Goal: Task Accomplishment & Management: Manage account settings

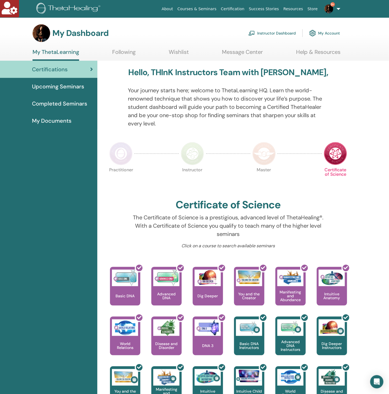
click at [285, 34] on link "Instructor Dashboard" at bounding box center [272, 33] width 47 height 12
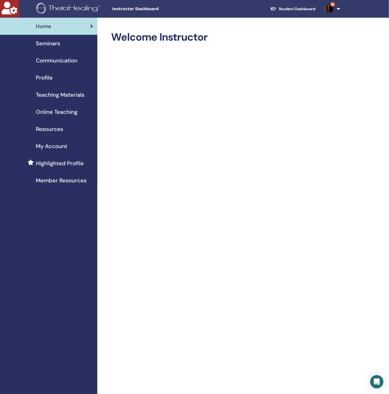
click at [60, 44] on div "Seminars" at bounding box center [48, 43] width 89 height 8
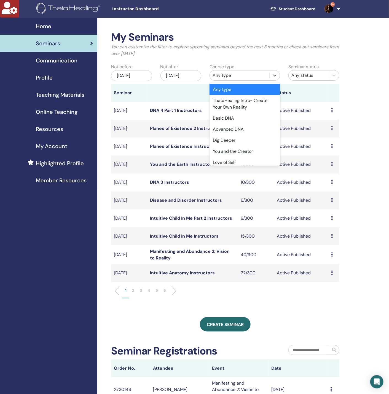
click at [230, 72] on div "Any type" at bounding box center [240, 75] width 54 height 7
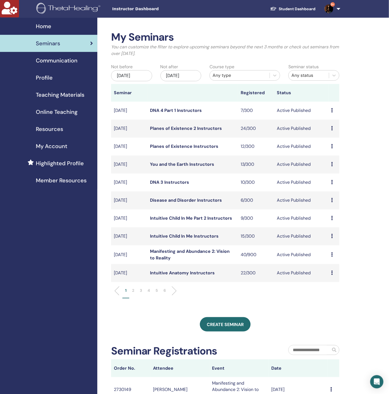
click at [171, 75] on div "Dec/25, 2025" at bounding box center [181, 75] width 41 height 11
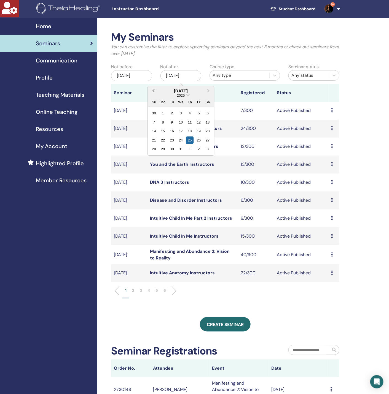
click at [151, 91] on button "Previous Month" at bounding box center [152, 91] width 9 height 9
click at [182, 113] on div "1" at bounding box center [180, 112] width 7 height 7
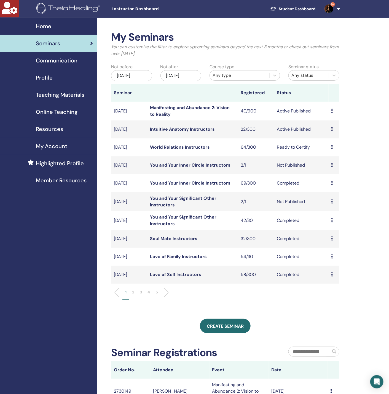
click at [173, 108] on link "Manifesting and Abundance 2: Vision to Reality" at bounding box center [190, 111] width 80 height 12
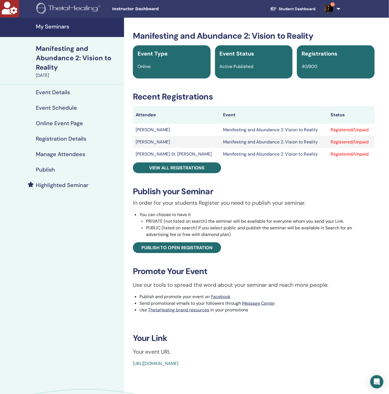
click at [41, 155] on h4 "Manage Attendees" at bounding box center [60, 154] width 49 height 7
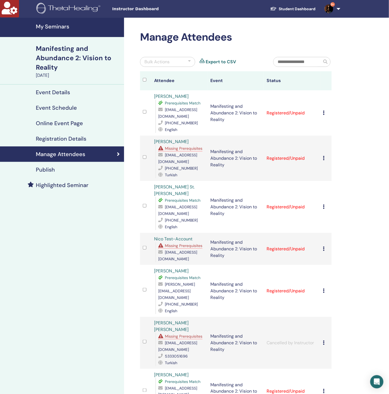
click at [188, 149] on span "Missing Prerequisites" at bounding box center [184, 148] width 38 height 5
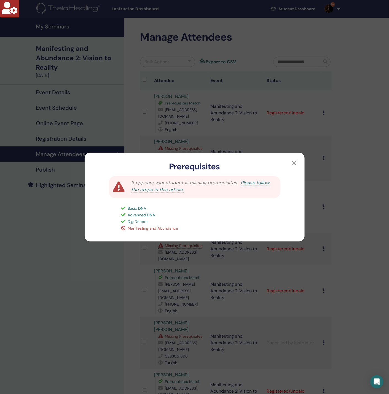
click at [79, 283] on div "Prerequisites It appears your student is missing prerequisites. Please follow t…" at bounding box center [194, 197] width 389 height 394
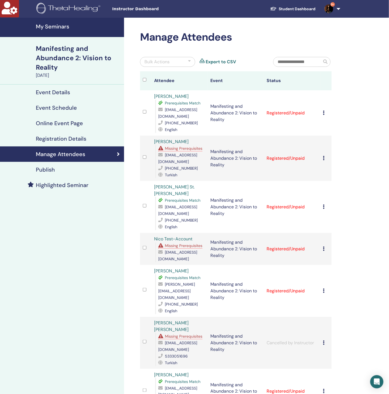
click at [183, 341] on span "[EMAIL_ADDRESS][DOMAIN_NAME]" at bounding box center [177, 346] width 39 height 12
click at [183, 340] on span "[EMAIL_ADDRESS][DOMAIN_NAME]" at bounding box center [177, 346] width 39 height 12
copy span "[EMAIL_ADDRESS][DOMAIN_NAME]"
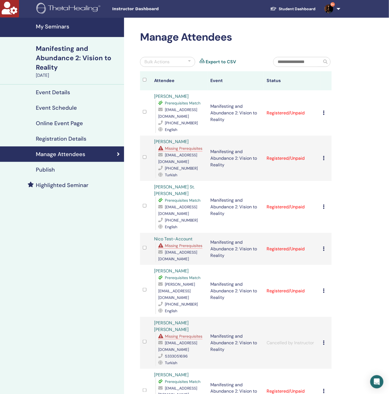
click at [178, 163] on span "[EMAIL_ADDRESS][DOMAIN_NAME]" at bounding box center [177, 158] width 39 height 12
copy span "[EMAIL_ADDRESS][DOMAIN_NAME]"
click at [326, 161] on div "Cancel Registration Do not auto-certify Mark as Paid Mark as Unpaid Mark as Abs…" at bounding box center [326, 158] width 6 height 7
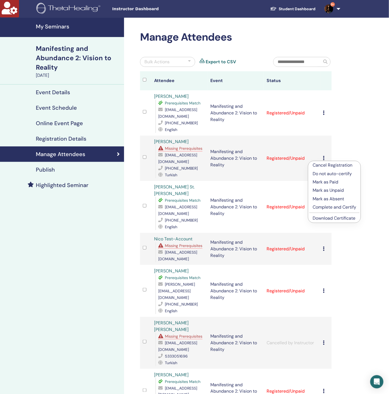
click at [331, 166] on p "Cancel Registration" at bounding box center [335, 165] width 44 height 7
click at [187, 116] on span "[EMAIL_ADDRESS][DOMAIN_NAME]" at bounding box center [177, 113] width 39 height 12
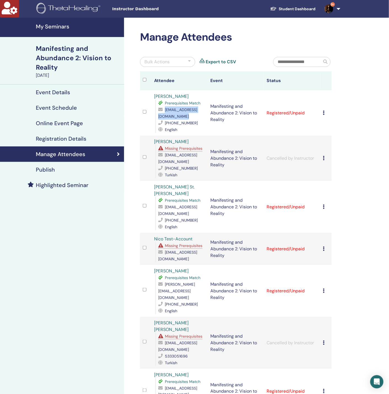
click at [187, 116] on span "[EMAIL_ADDRESS][DOMAIN_NAME]" at bounding box center [177, 113] width 39 height 12
copy span "[EMAIL_ADDRESS][DOMAIN_NAME]"
click at [189, 210] on span "[EMAIL_ADDRESS][DOMAIN_NAME]" at bounding box center [177, 210] width 39 height 12
